Goal: Information Seeking & Learning: Learn about a topic

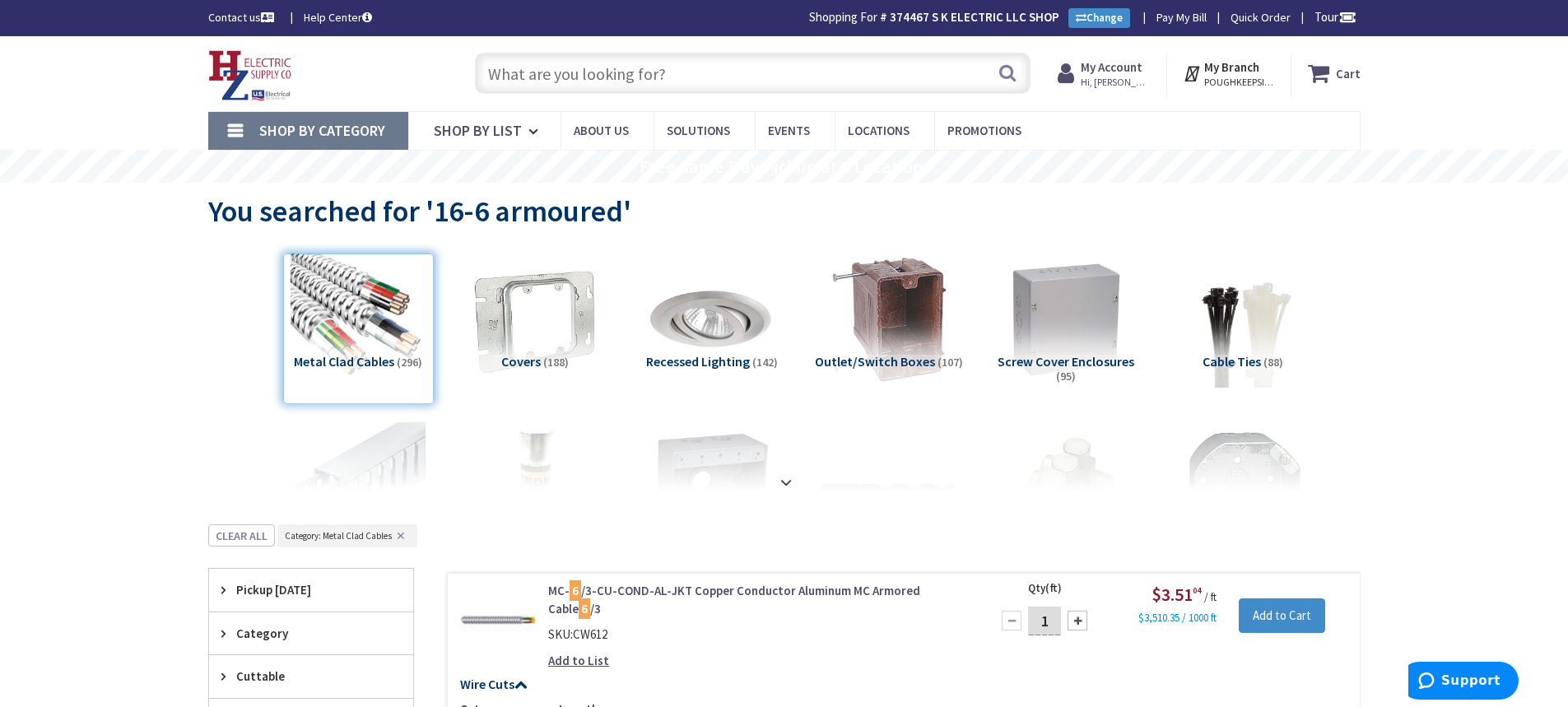
click at [703, 70] on input "text" at bounding box center [753, 73] width 556 height 41
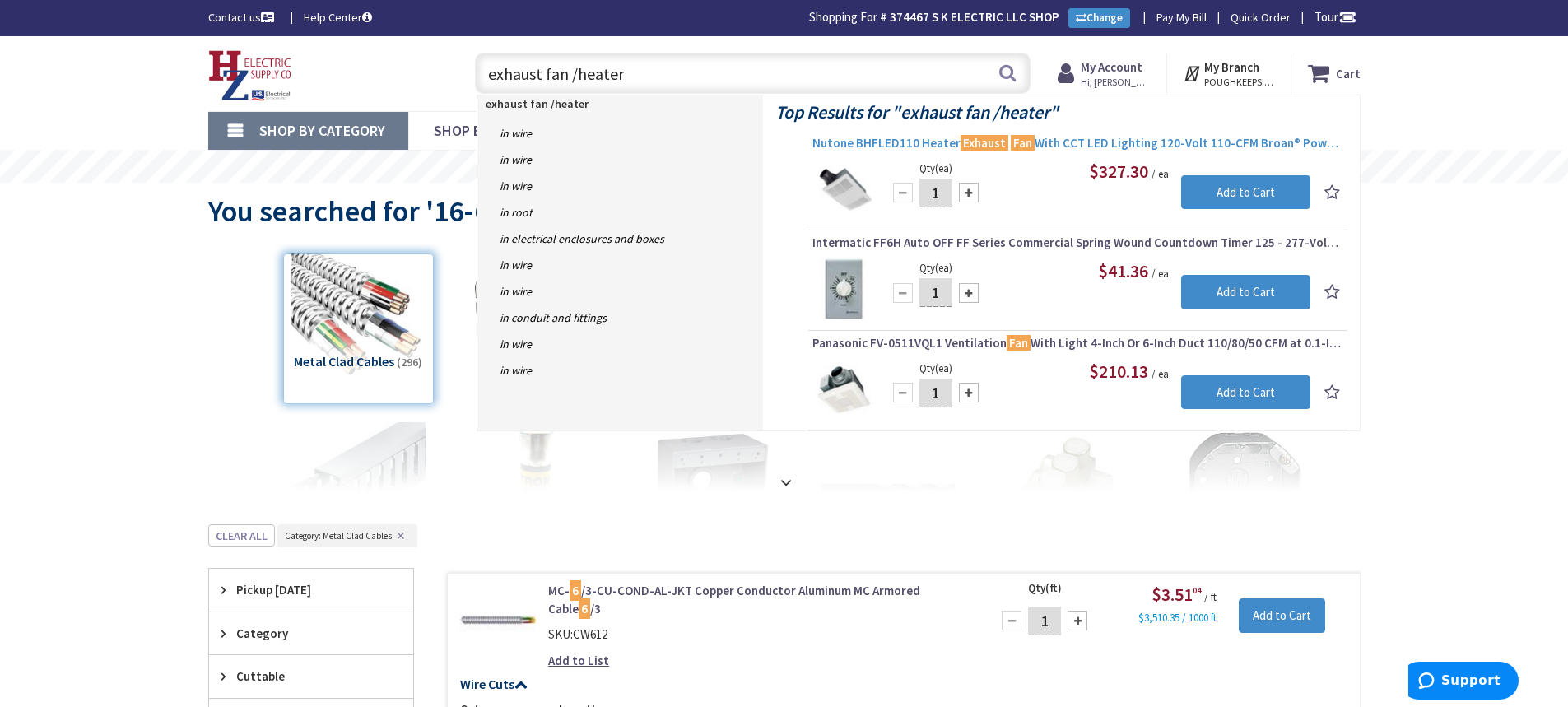
type input "exhaust fan /heater"
click at [1179, 142] on span "Nutone BHFLED110 Heater Exhaust Fan With CCT LED Lighting 120-Volt 110-CFM Broa…" at bounding box center [1077, 143] width 530 height 17
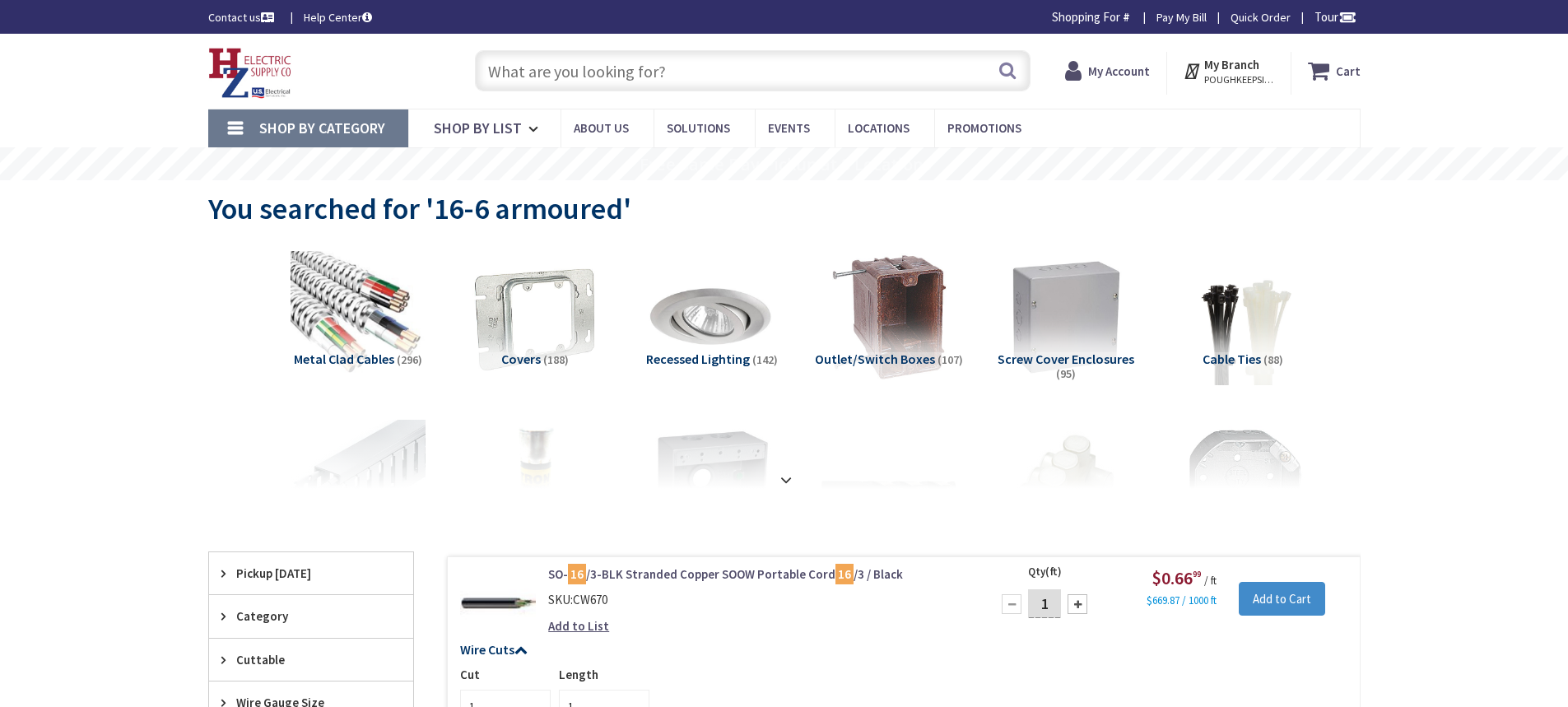
click at [570, 79] on input "text" at bounding box center [753, 71] width 556 height 41
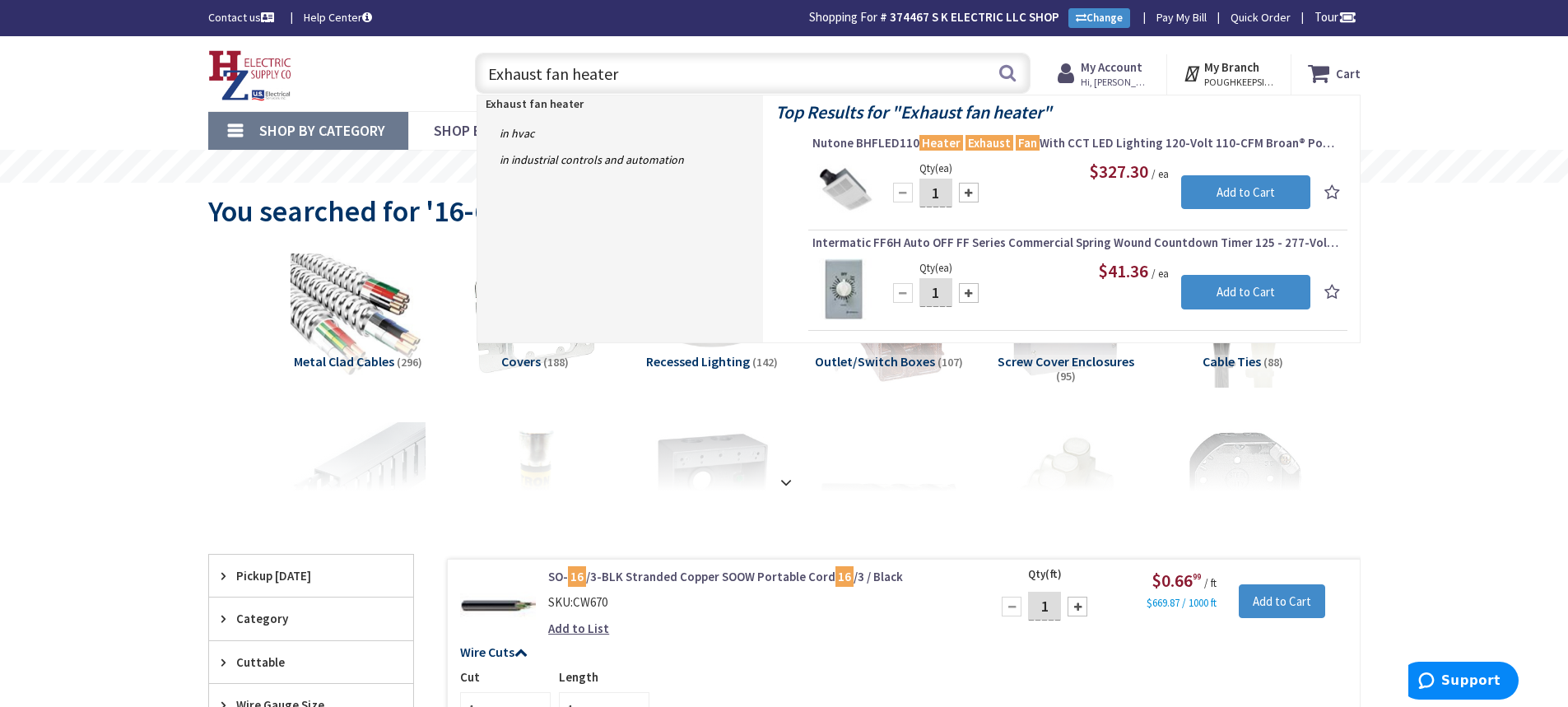
click at [1019, 78] on input "Exhaust fan heater" at bounding box center [753, 73] width 556 height 41
type input "Exhaust fan heater"
click at [1011, 72] on button "Search" at bounding box center [1007, 73] width 21 height 37
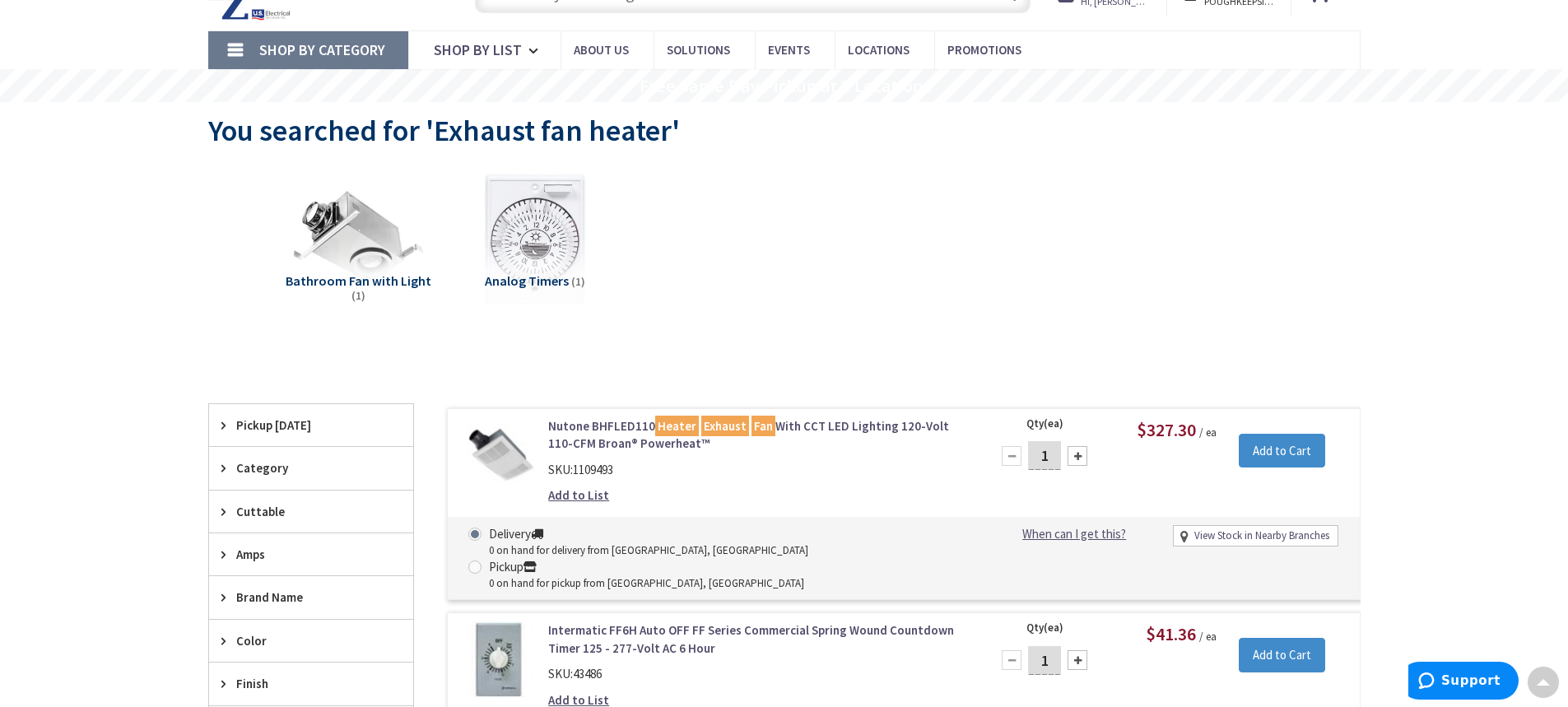
scroll to position [3, 0]
